Goal: Navigation & Orientation: Go to known website

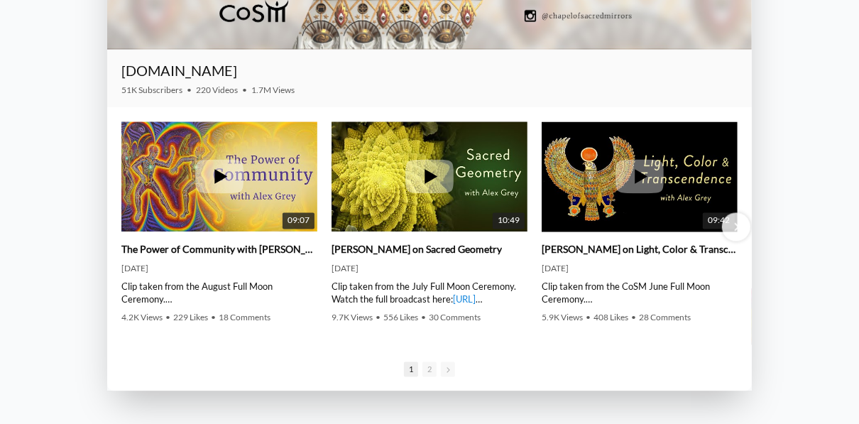
scroll to position [1820, 0]
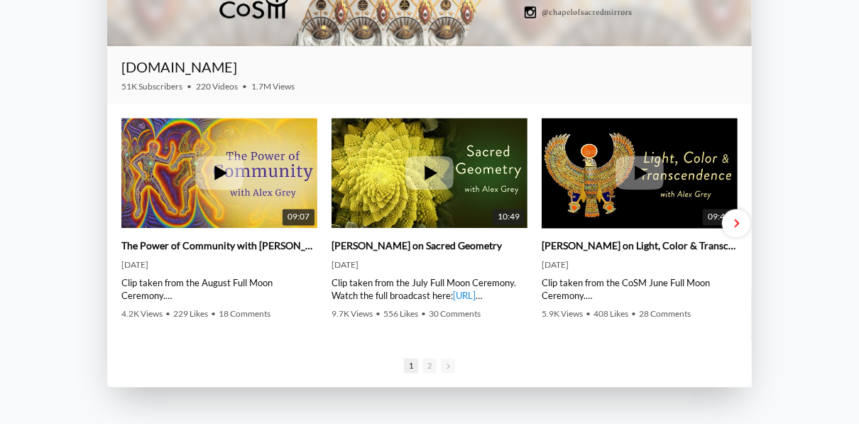
click at [736, 224] on span "Next slide" at bounding box center [736, 223] width 5 height 11
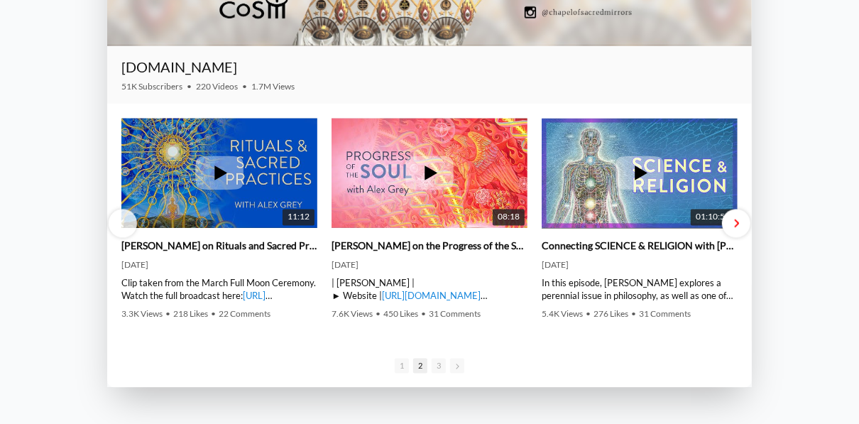
click at [736, 224] on span "Next slide" at bounding box center [736, 223] width 5 height 11
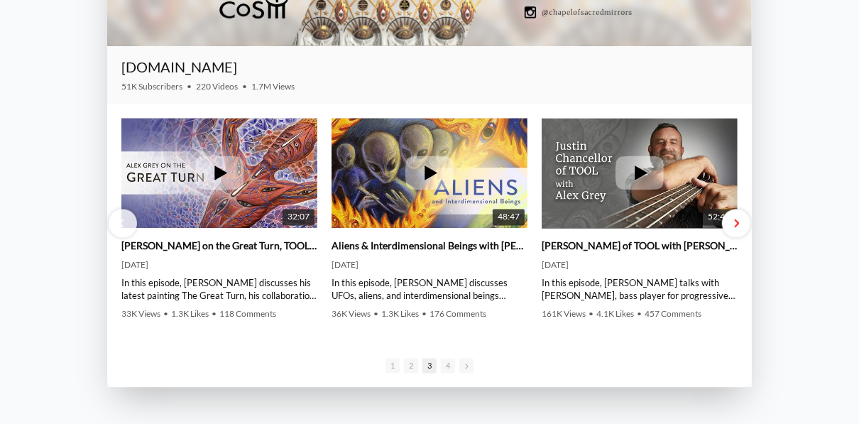
click at [736, 224] on span "Next slide" at bounding box center [736, 223] width 5 height 11
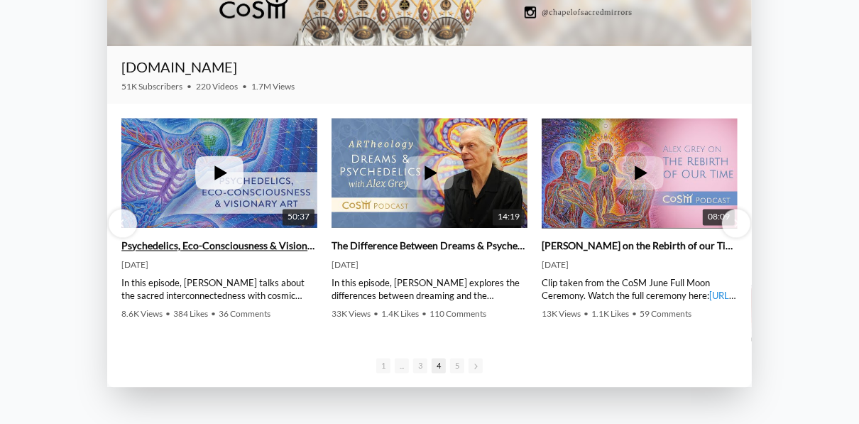
click at [222, 175] on icon at bounding box center [221, 172] width 13 height 15
